Goal: Task Accomplishment & Management: Manage account settings

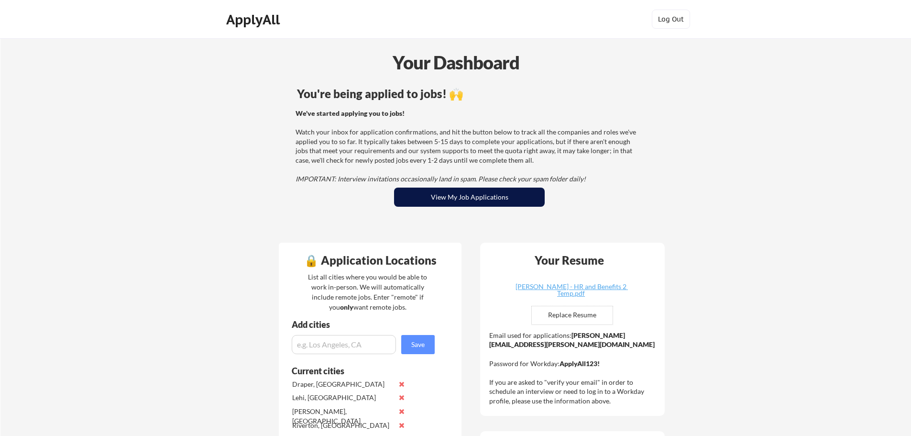
click at [485, 197] on button "View My Job Applications" at bounding box center [469, 196] width 151 height 19
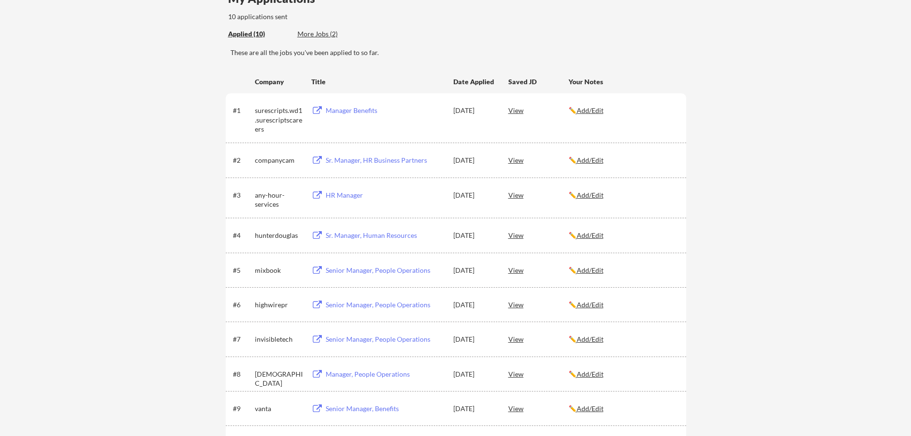
scroll to position [96, 0]
click at [514, 108] on div "View" at bounding box center [538, 107] width 60 height 17
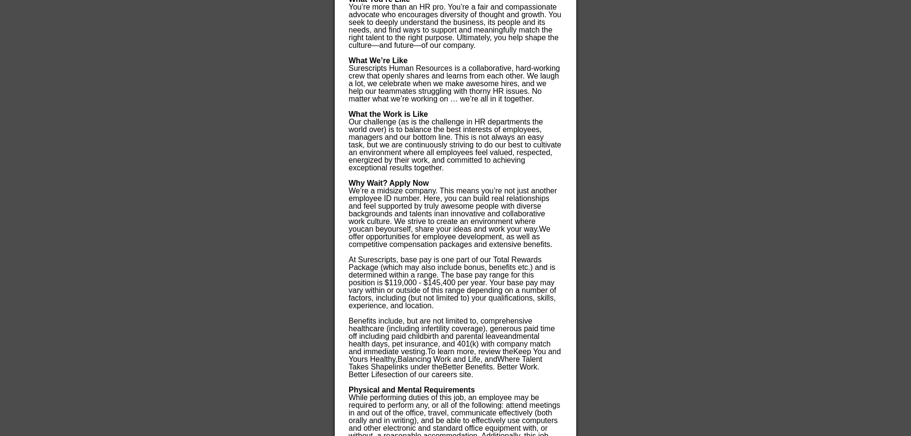
scroll to position [1004, 0]
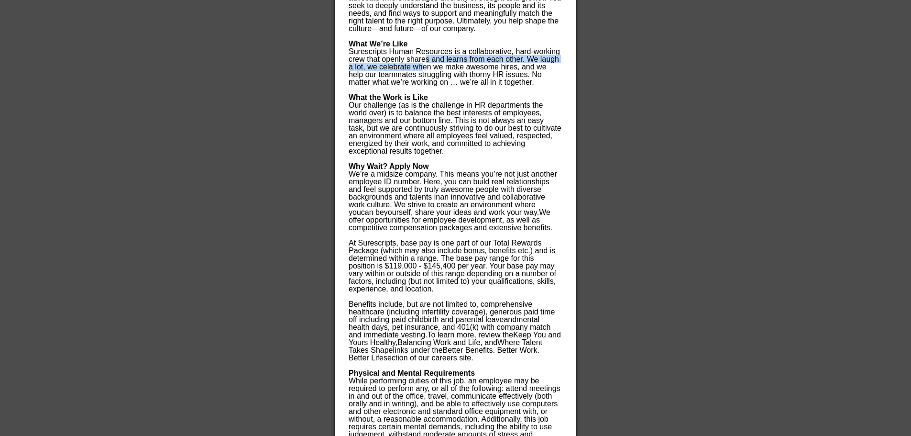
click at [424, 55] on p "Surescripts Human Resources is a collaborative, hard-working crew that openly s…" at bounding box center [455, 71] width 213 height 46
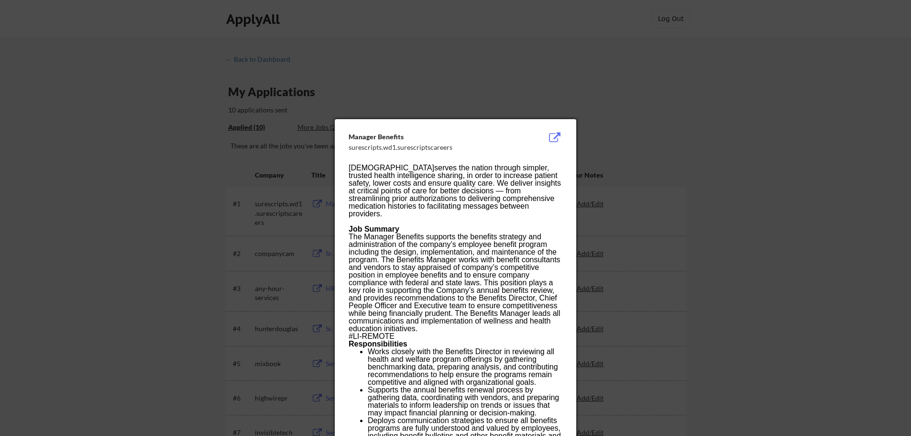
scroll to position [0, 0]
click at [567, 76] on div at bounding box center [455, 218] width 911 height 436
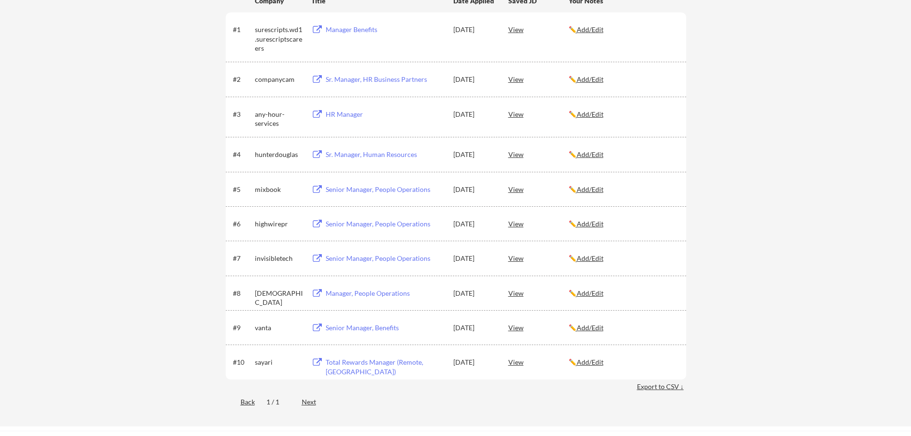
scroll to position [191, 0]
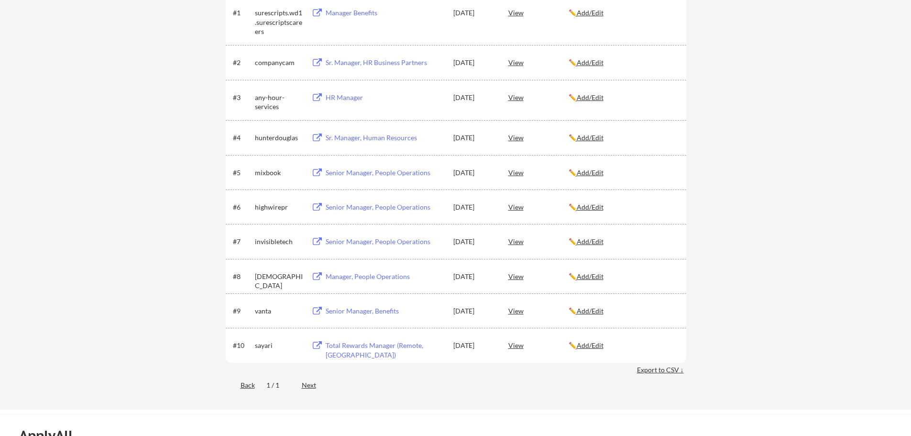
click at [363, 63] on div "Sr. Manager, HR Business Partners" at bounding box center [385, 63] width 119 height 10
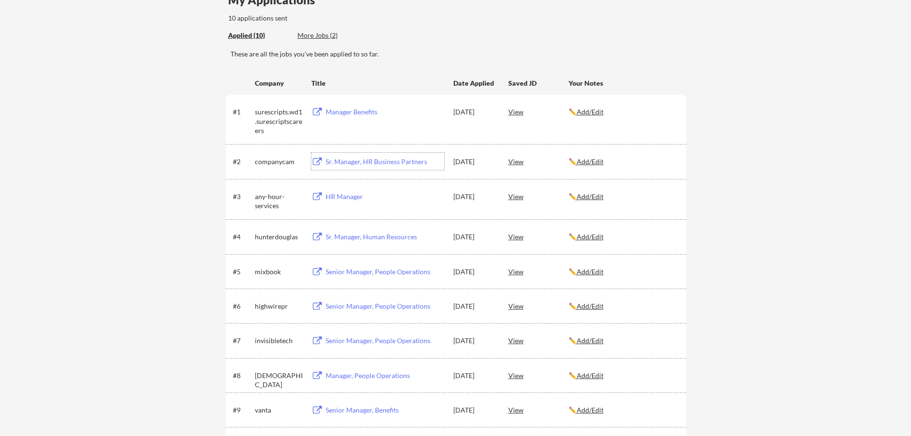
scroll to position [96, 0]
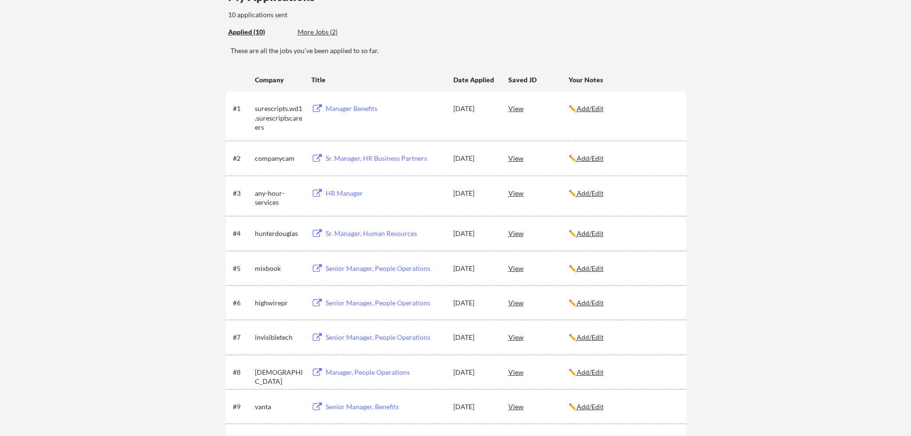
click at [517, 193] on div "View" at bounding box center [538, 192] width 60 height 17
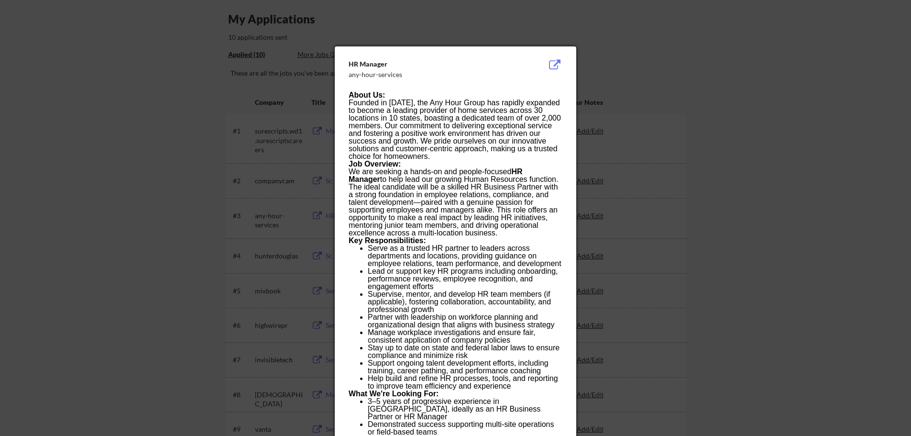
scroll to position [48, 0]
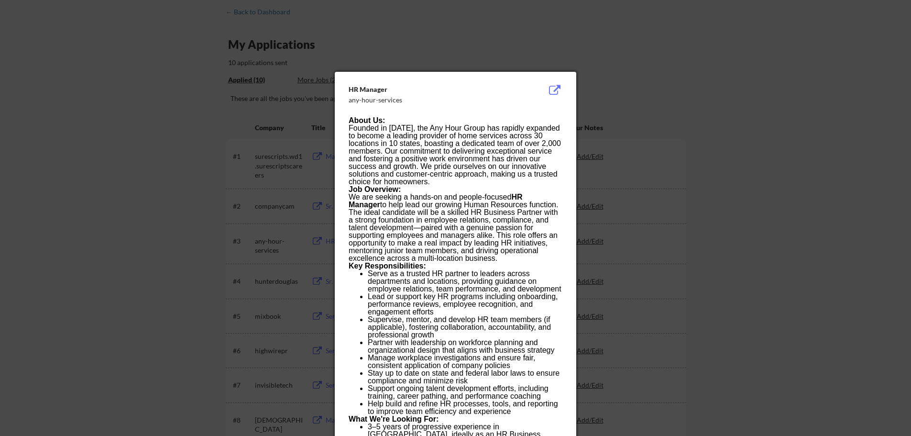
click at [675, 50] on div at bounding box center [455, 218] width 911 height 436
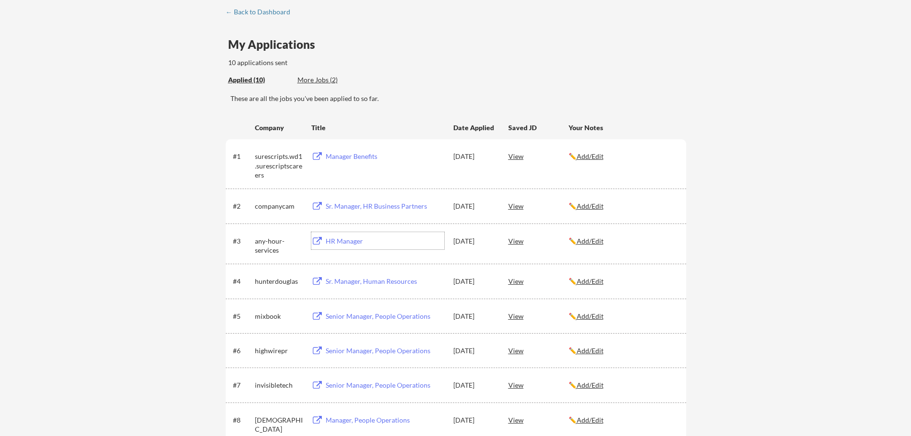
click at [340, 239] on div "HR Manager" at bounding box center [385, 241] width 119 height 10
click at [337, 241] on div "HR Manager" at bounding box center [385, 241] width 119 height 10
click at [512, 280] on div "View" at bounding box center [538, 280] width 60 height 17
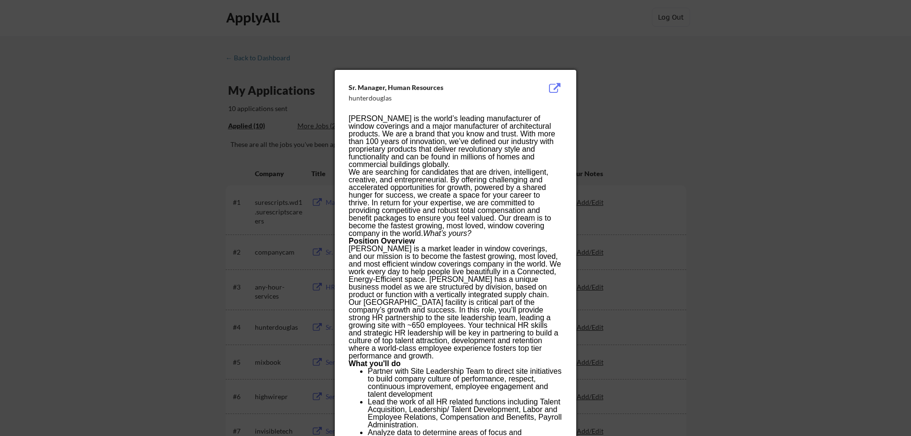
scroll to position [0, 0]
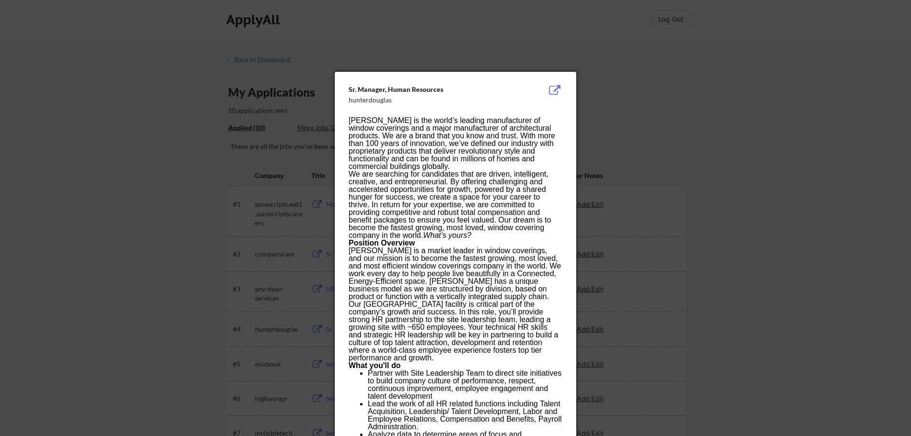
click at [599, 98] on div at bounding box center [455, 218] width 911 height 436
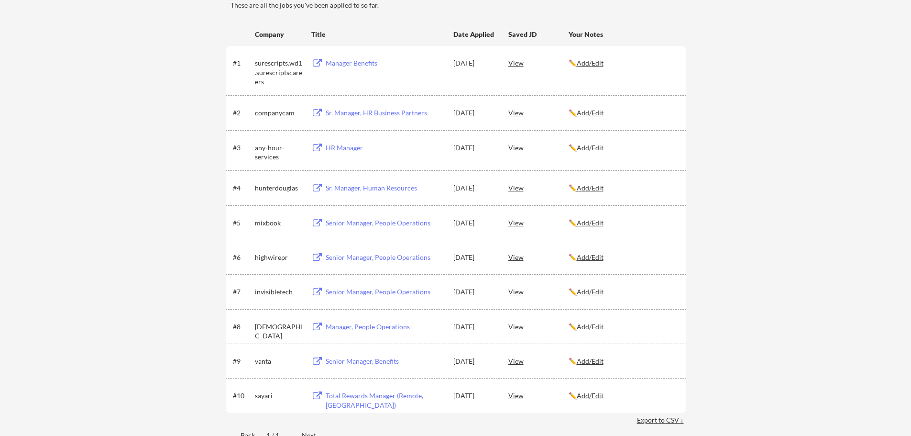
scroll to position [143, 0]
click at [516, 223] on div "View" at bounding box center [538, 219] width 60 height 17
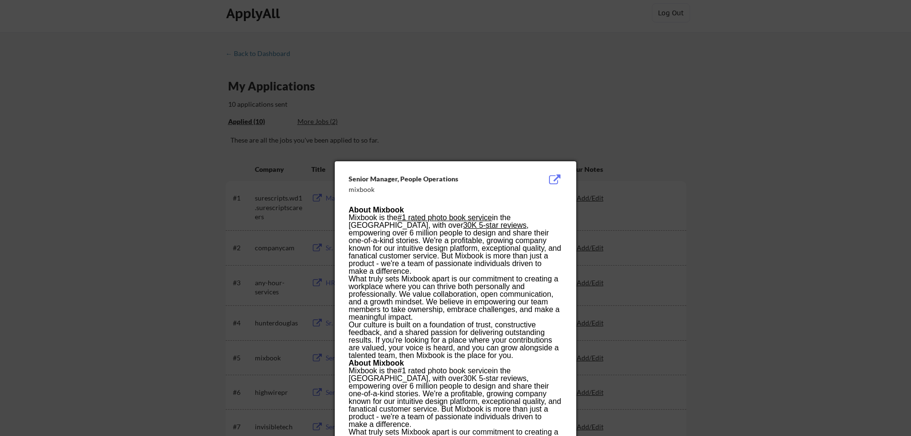
scroll to position [0, 0]
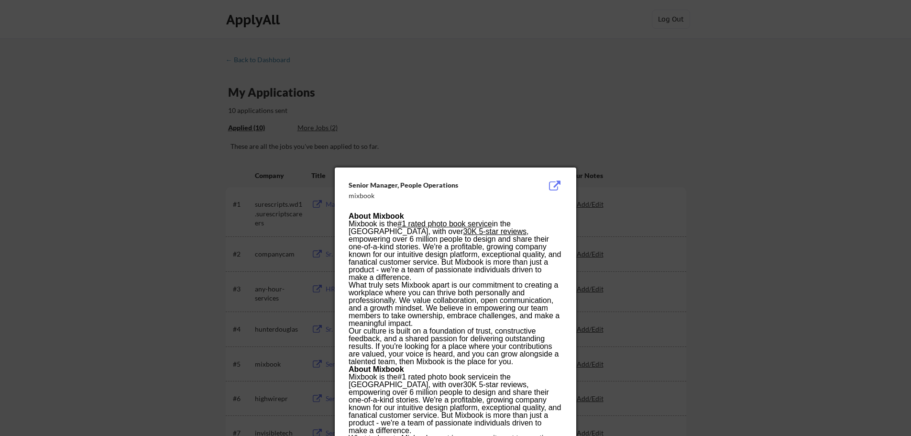
drag, startPoint x: 522, startPoint y: 115, endPoint x: 518, endPoint y: 109, distance: 6.6
click at [520, 111] on div at bounding box center [455, 218] width 911 height 436
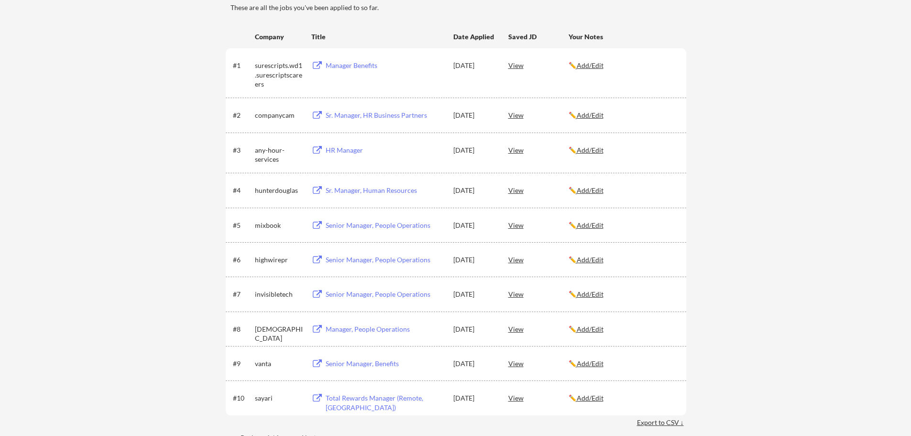
scroll to position [143, 0]
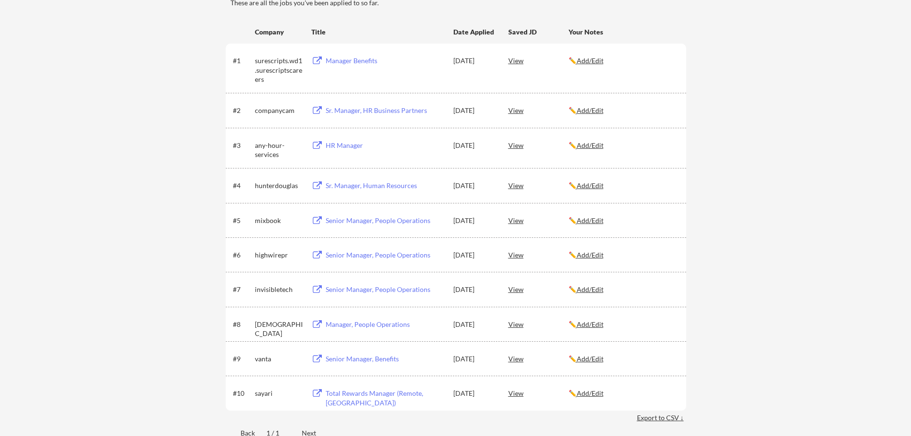
click at [514, 289] on div "View" at bounding box center [538, 288] width 60 height 17
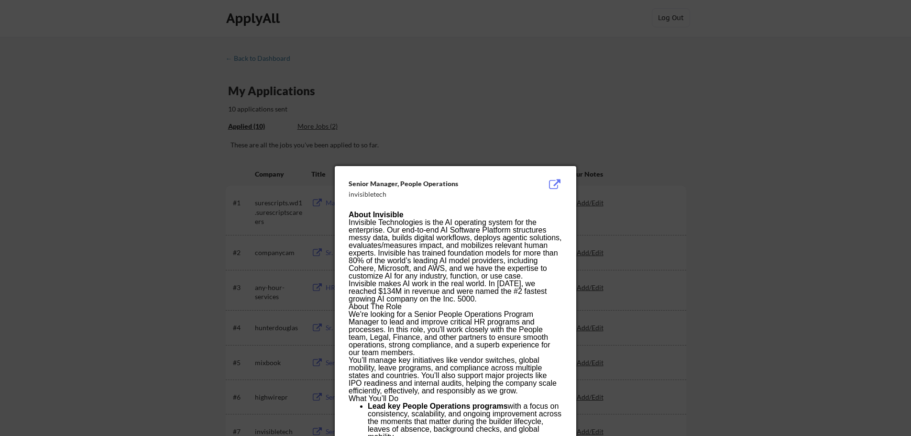
scroll to position [0, 0]
click at [641, 143] on div at bounding box center [455, 218] width 911 height 436
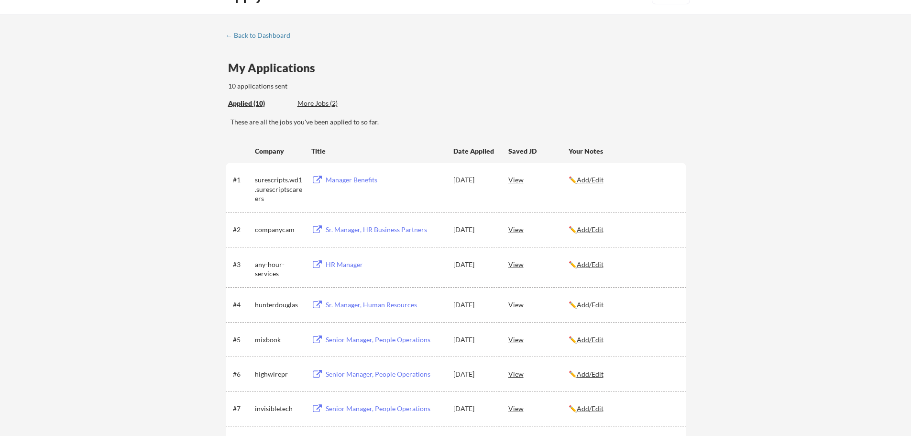
scroll to position [48, 0]
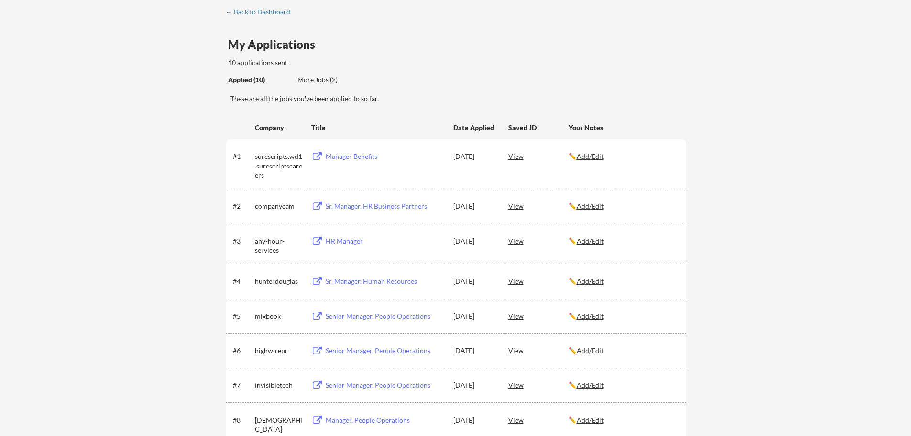
click at [361, 349] on div "Senior Manager, People Operations" at bounding box center [385, 351] width 119 height 10
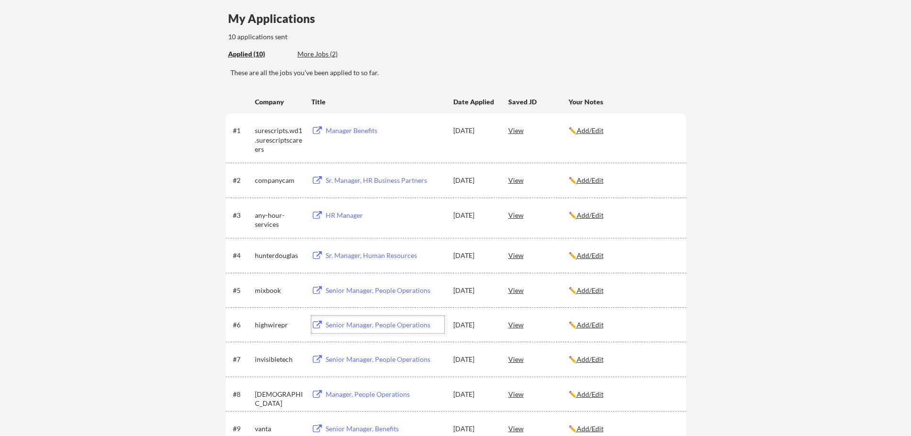
scroll to position [96, 0]
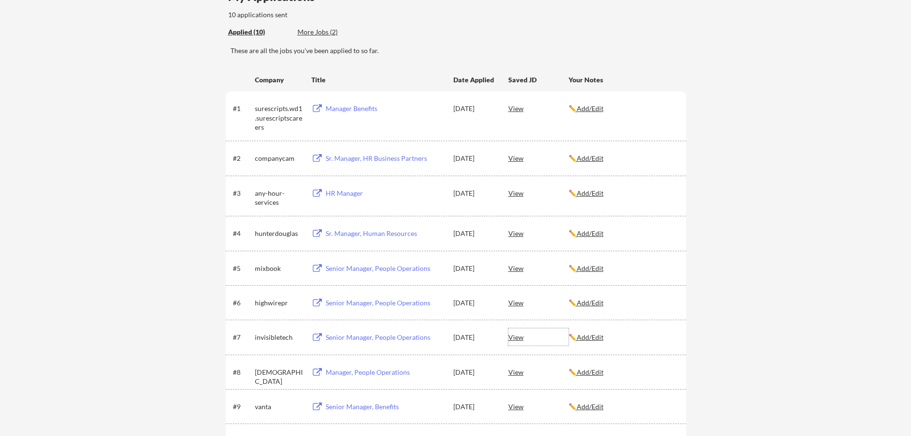
click at [515, 339] on div "View" at bounding box center [538, 336] width 60 height 17
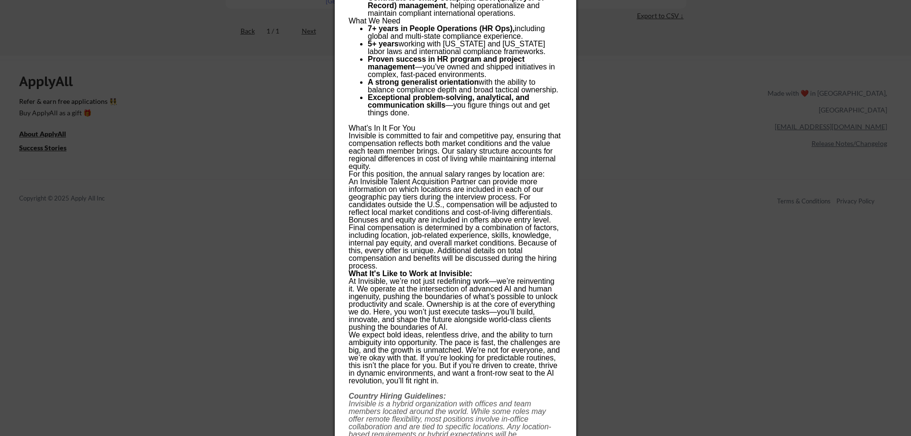
scroll to position [0, 0]
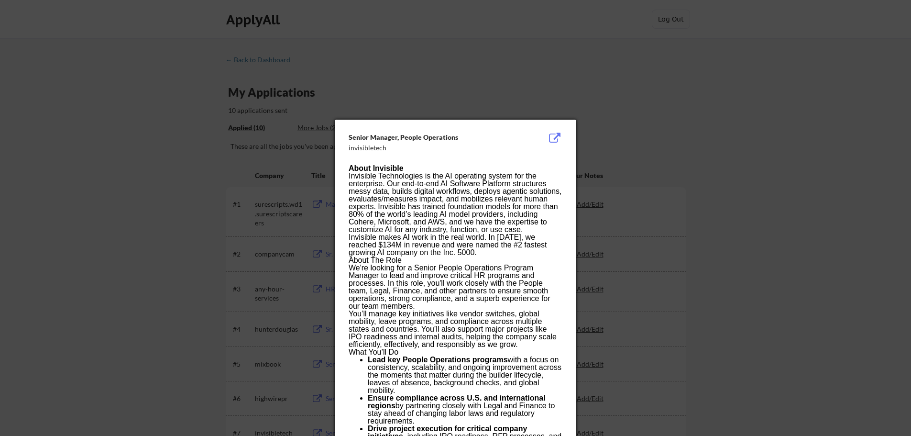
click at [685, 87] on div at bounding box center [455, 218] width 911 height 436
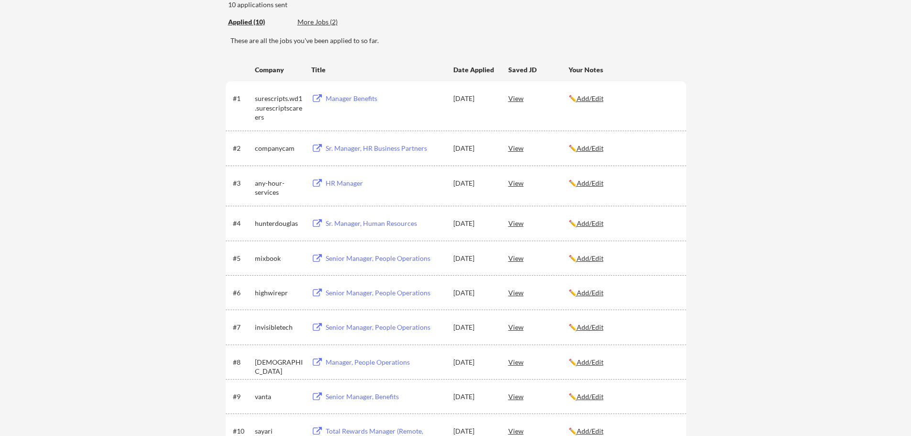
scroll to position [239, 0]
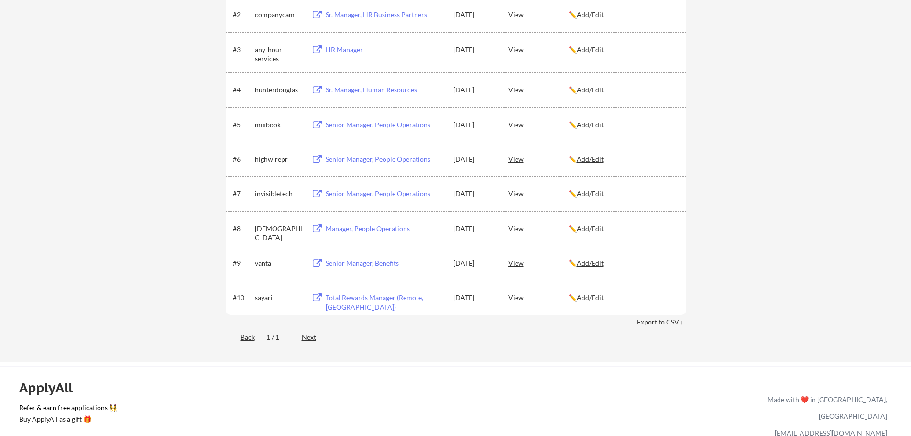
click at [334, 194] on div "Senior Manager, People Operations" at bounding box center [385, 194] width 119 height 10
click at [519, 230] on div "View" at bounding box center [538, 227] width 60 height 17
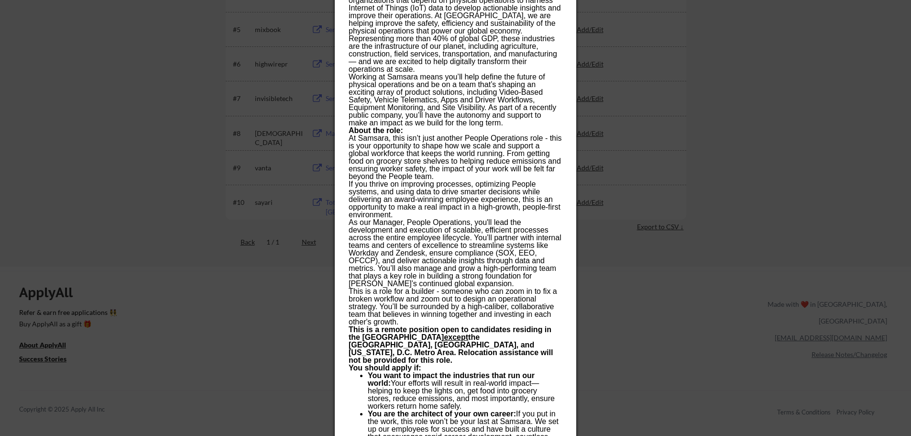
scroll to position [335, 0]
click at [781, 134] on div at bounding box center [455, 218] width 911 height 436
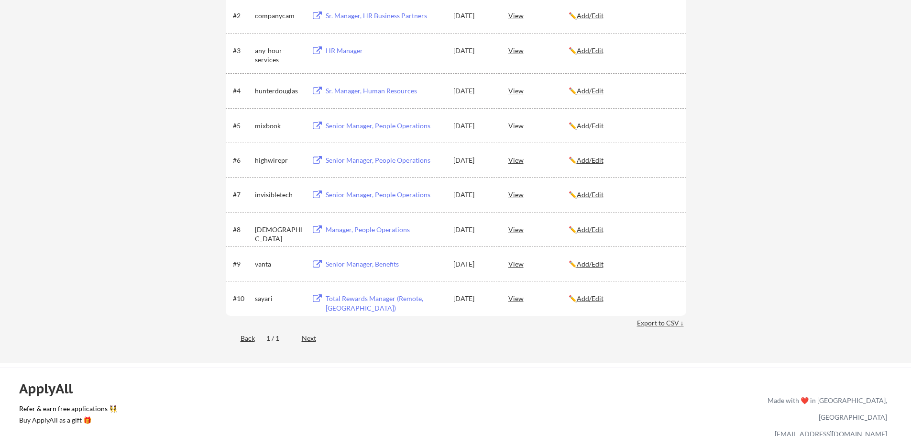
scroll to position [239, 0]
click at [510, 263] on div "View" at bounding box center [538, 262] width 60 height 17
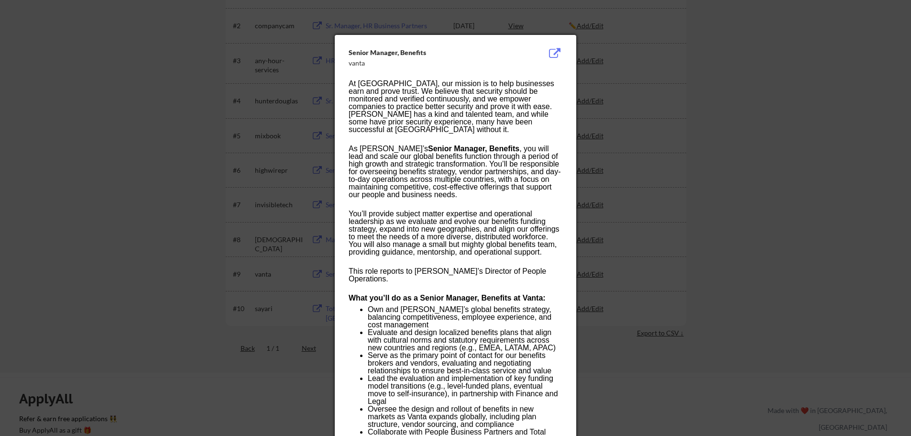
scroll to position [245, 0]
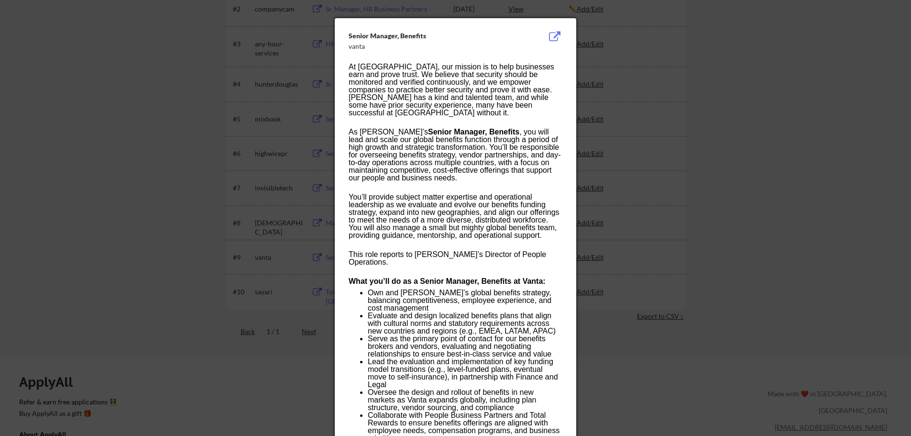
click at [718, 174] on div at bounding box center [455, 218] width 911 height 436
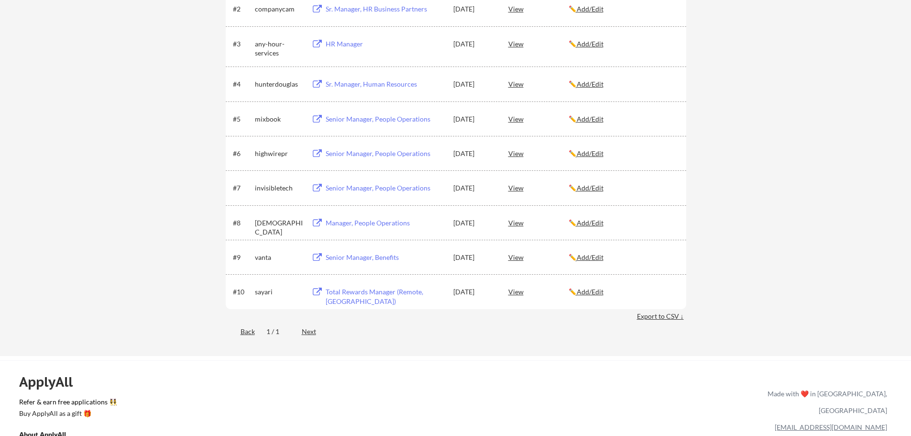
click at [464, 328] on div "Back 1 / 1 Next" at bounding box center [456, 332] width 460 height 20
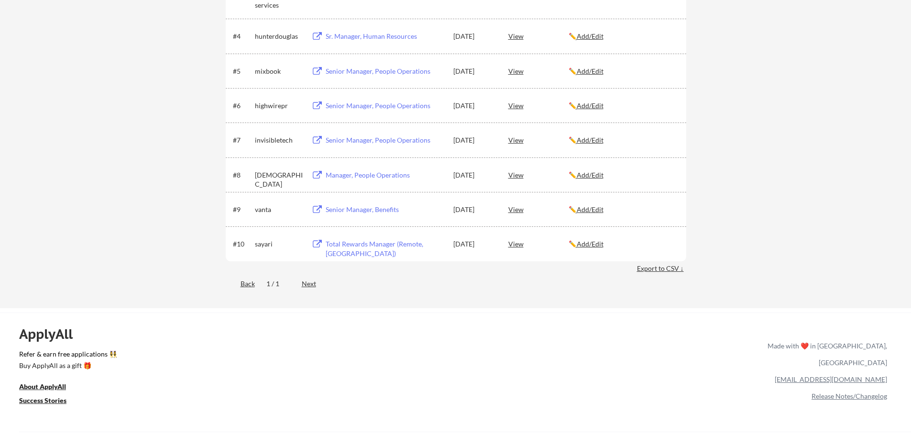
click at [306, 284] on div "Next" at bounding box center [314, 284] width 25 height 10
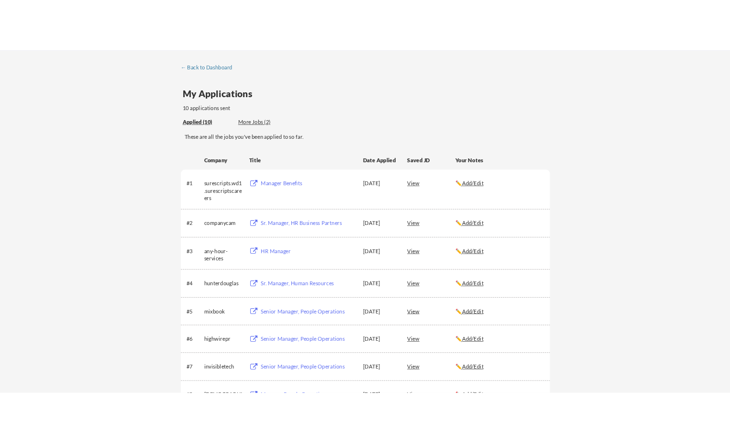
scroll to position [0, 0]
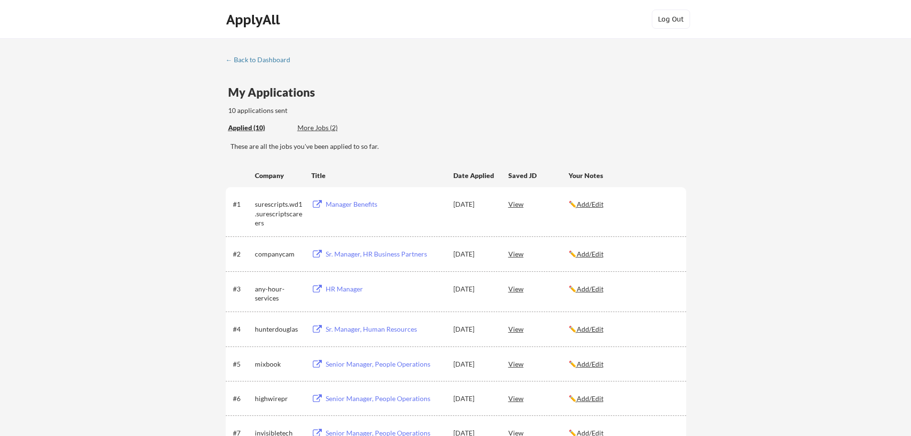
click at [320, 126] on div "More Jobs (2)" at bounding box center [332, 128] width 70 height 10
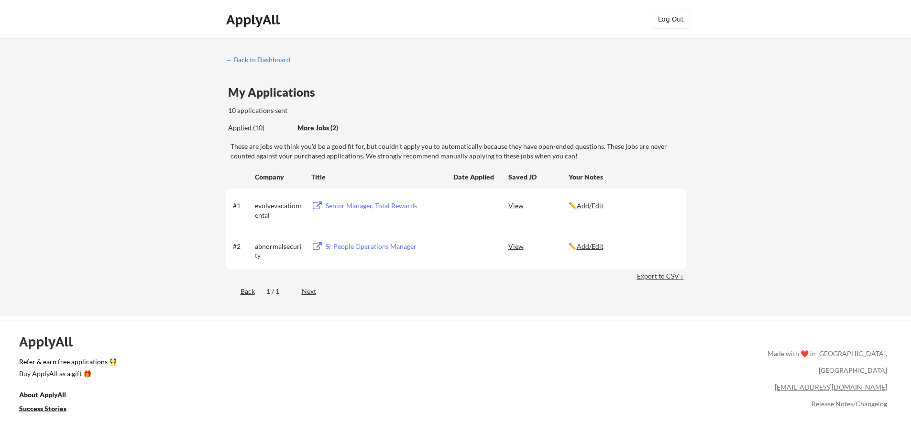
click at [255, 128] on div "Applied (10)" at bounding box center [259, 128] width 62 height 10
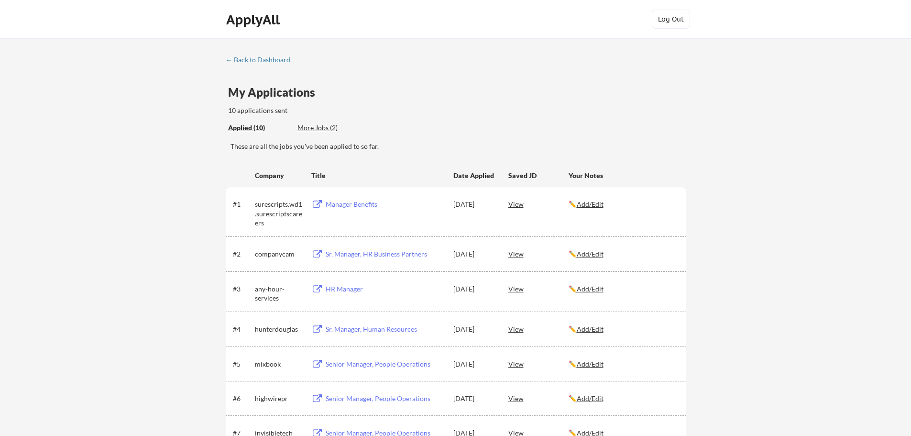
click at [313, 128] on div "More Jobs (2)" at bounding box center [332, 128] width 70 height 10
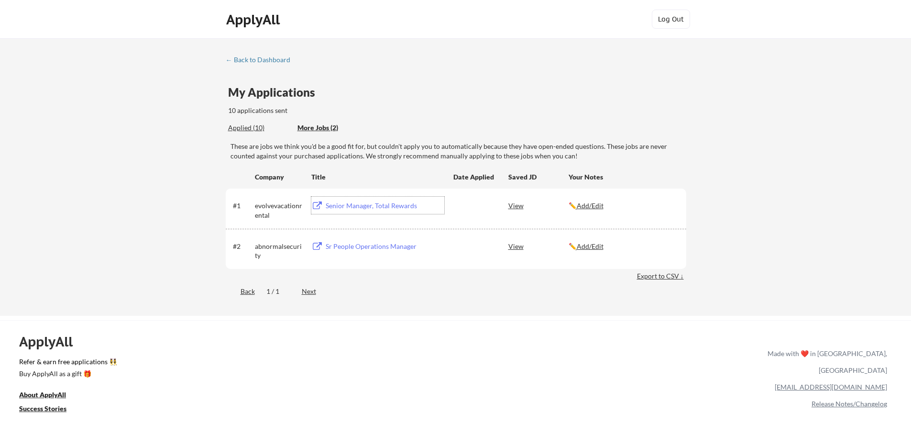
click at [390, 204] on div "Senior Manager, Total Rewards" at bounding box center [385, 206] width 119 height 10
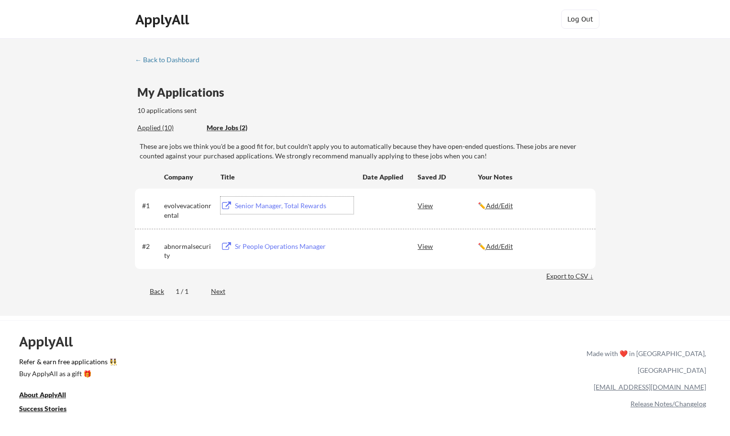
click at [248, 248] on div "Sr People Operations Manager" at bounding box center [294, 246] width 119 height 10
